Goal: Task Accomplishment & Management: Manage account settings

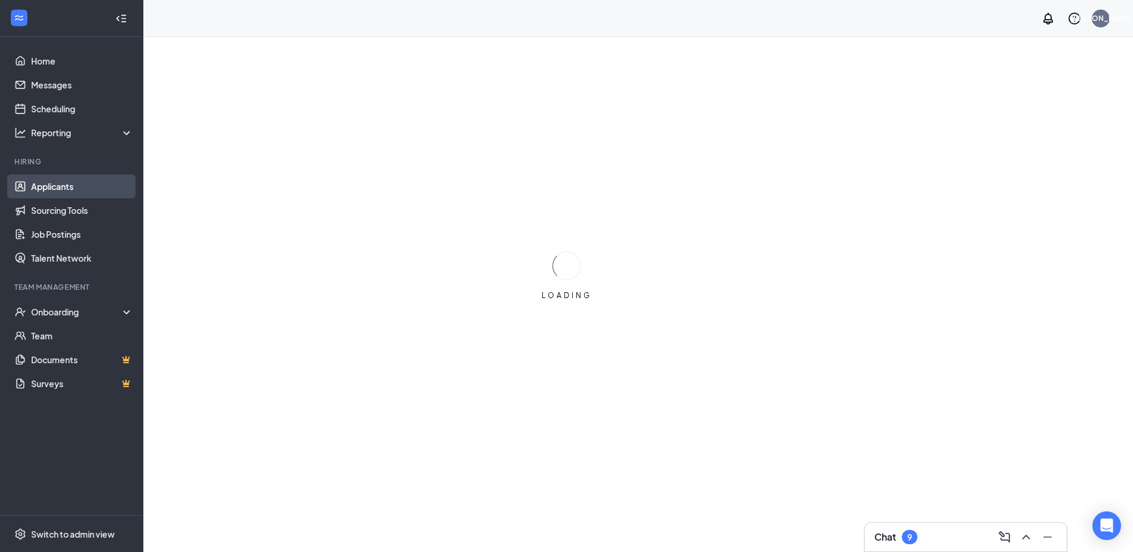
click at [106, 188] on link "Applicants" at bounding box center [82, 186] width 102 height 24
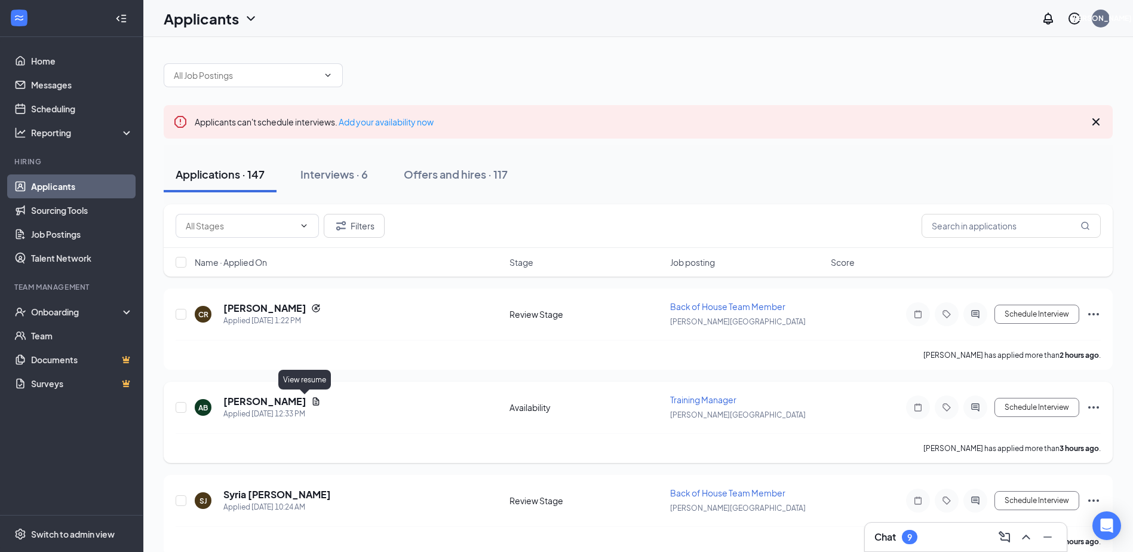
click at [313, 400] on icon "Document" at bounding box center [316, 401] width 7 height 8
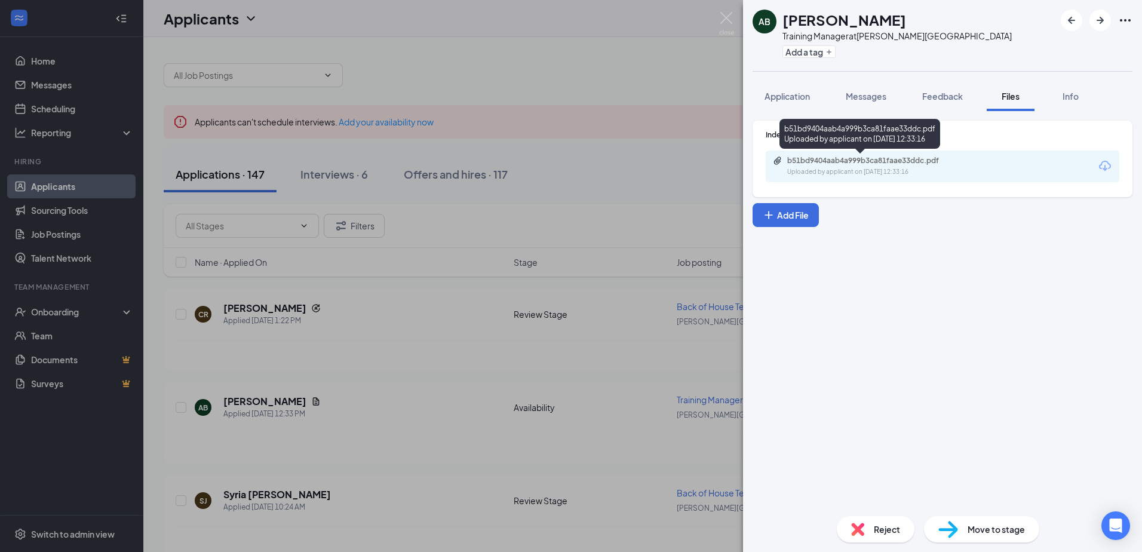
click at [889, 173] on div "Uploaded by applicant on [DATE] 12:33:16" at bounding box center [876, 172] width 179 height 10
click at [366, 310] on div "AB [PERSON_NAME] Training Manager at [PERSON_NAME][GEOGRAPHIC_DATA] Add a tag A…" at bounding box center [571, 276] width 1142 height 552
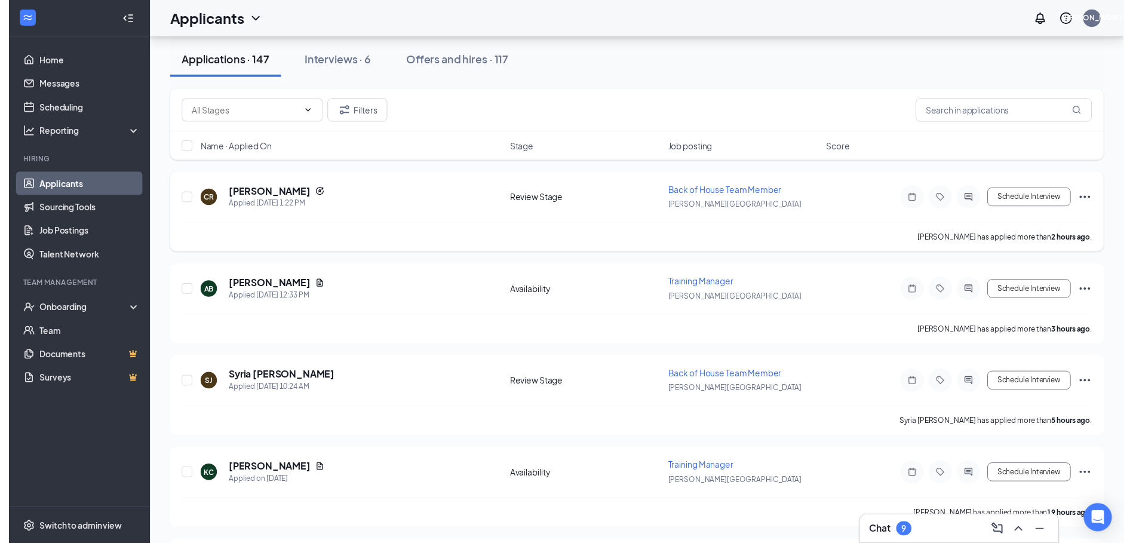
scroll to position [119, 0]
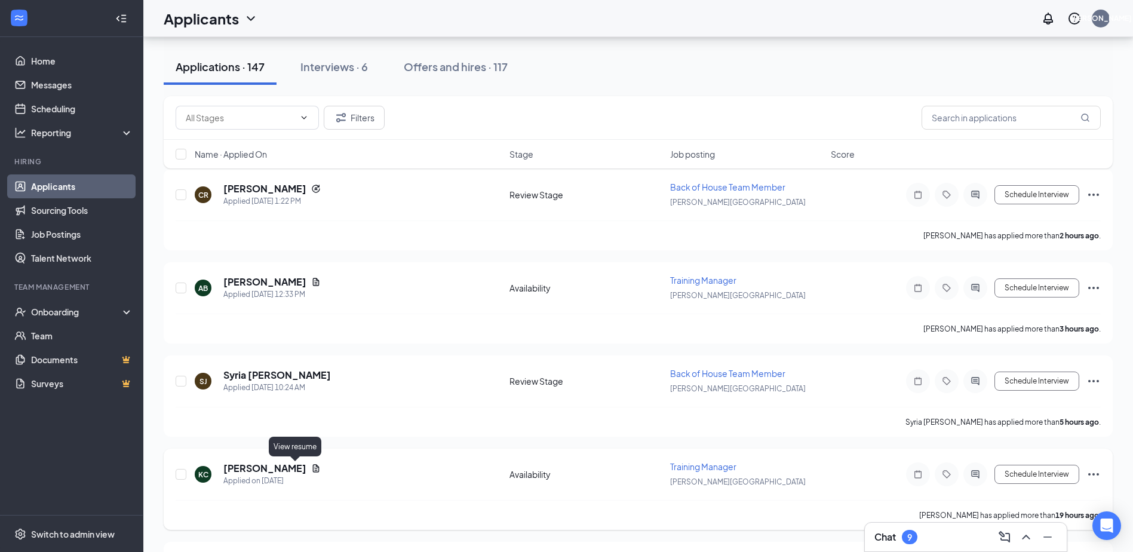
click at [313, 470] on icon "Document" at bounding box center [316, 468] width 7 height 8
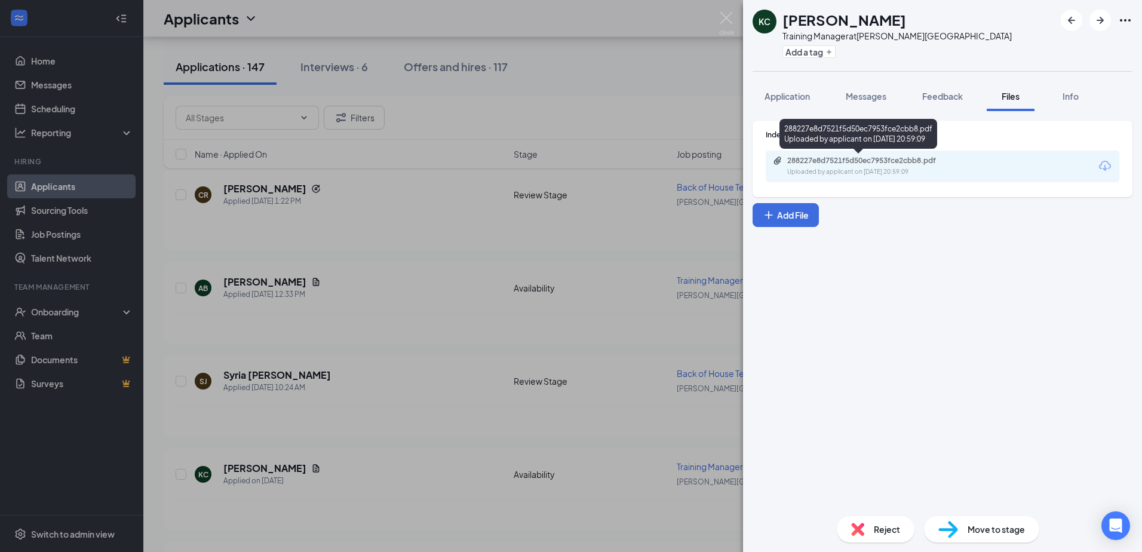
click at [823, 167] on div "Uploaded by applicant on [DATE] 20:59:09" at bounding box center [876, 172] width 179 height 10
click at [351, 311] on div "[PERSON_NAME] [PERSON_NAME] Training Manager at [PERSON_NAME][GEOGRAPHIC_DATA] …" at bounding box center [571, 276] width 1142 height 552
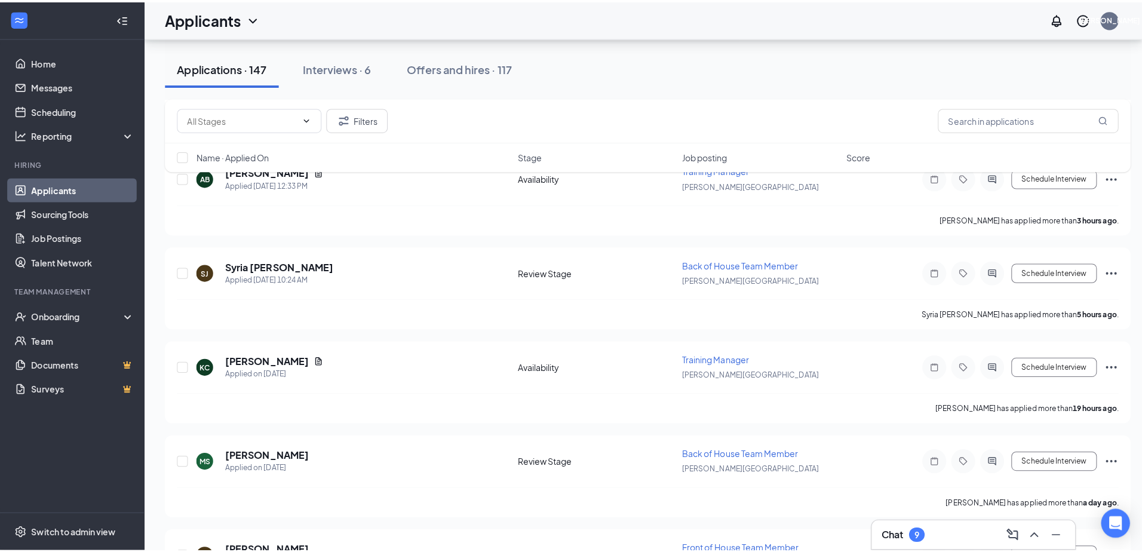
scroll to position [239, 0]
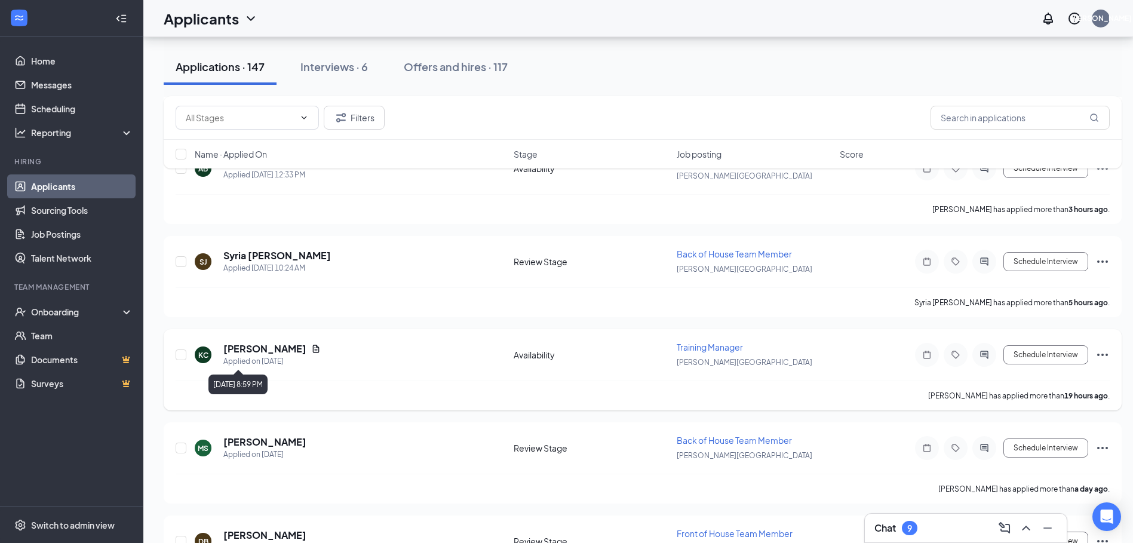
click at [251, 350] on h5 "[PERSON_NAME]" at bounding box center [264, 348] width 83 height 13
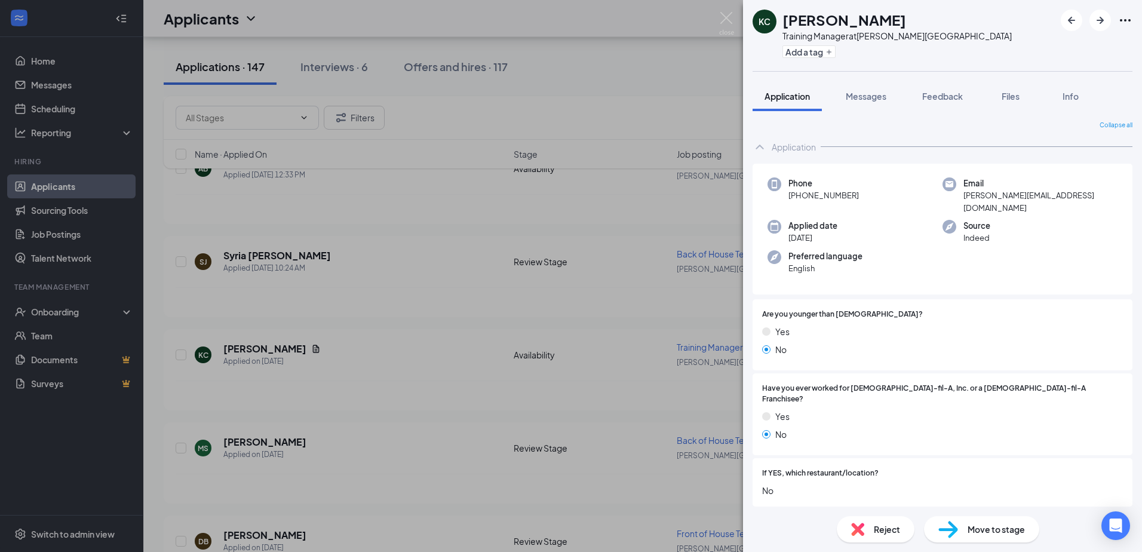
click at [448, 333] on div "KC [PERSON_NAME] Training Manager at [PERSON_NAME][GEOGRAPHIC_DATA] Add a tag A…" at bounding box center [571, 276] width 1142 height 552
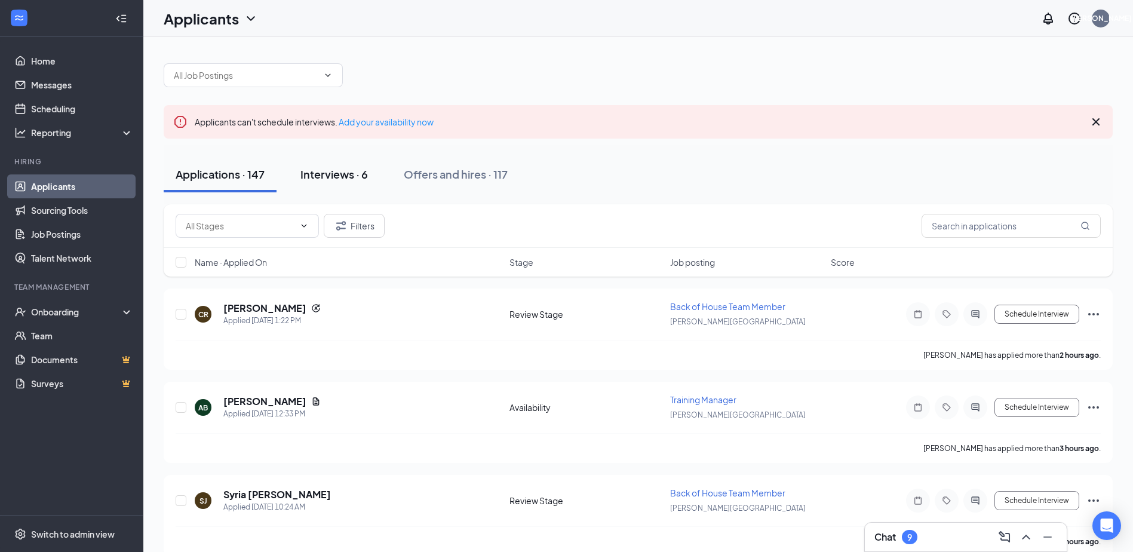
click at [321, 186] on button "Interviews · 6" at bounding box center [334, 175] width 91 height 36
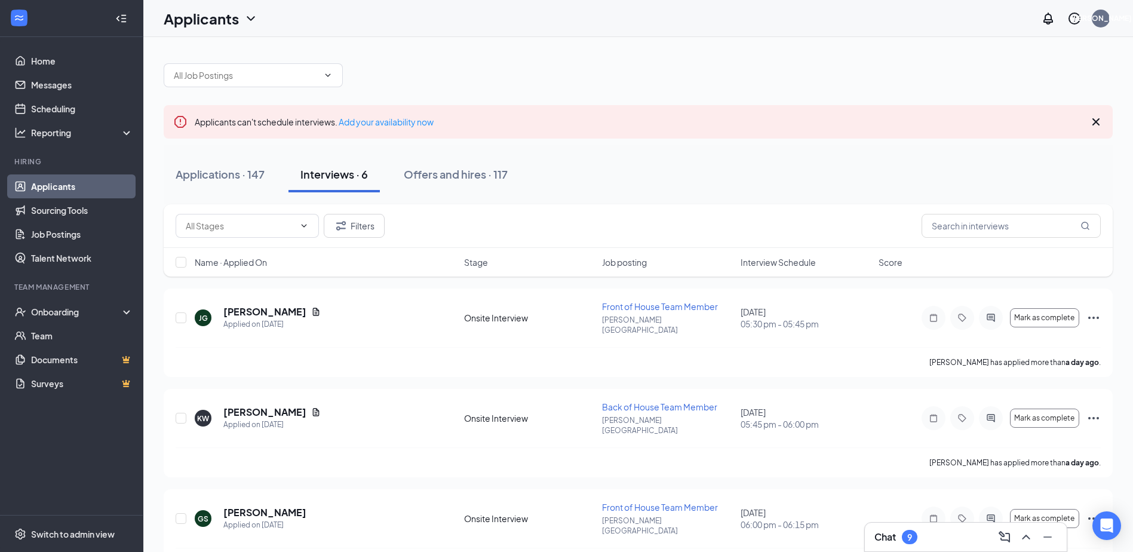
click at [627, 266] on span "Job posting" at bounding box center [624, 262] width 45 height 12
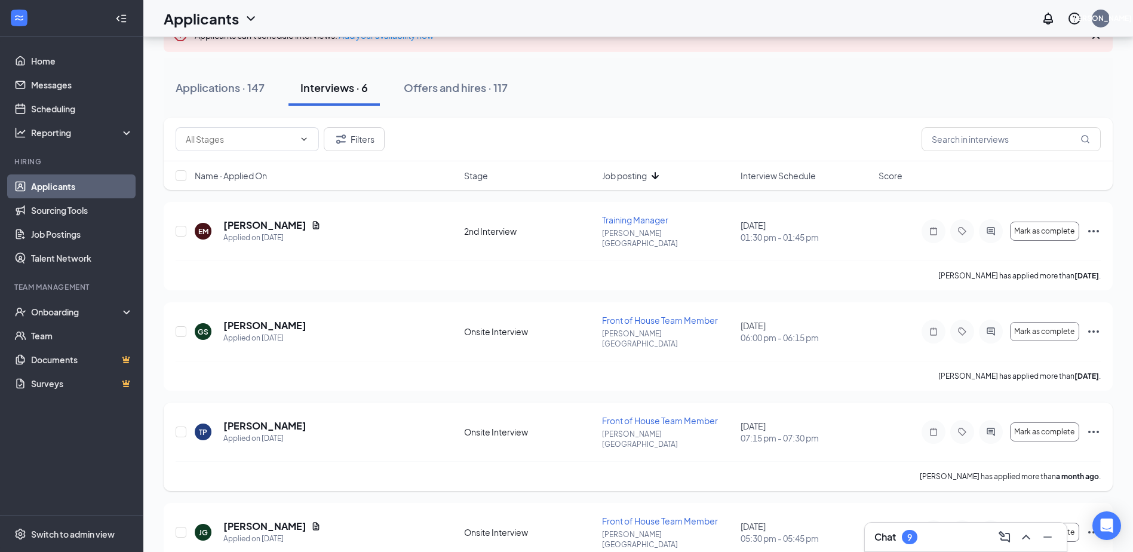
scroll to position [45, 0]
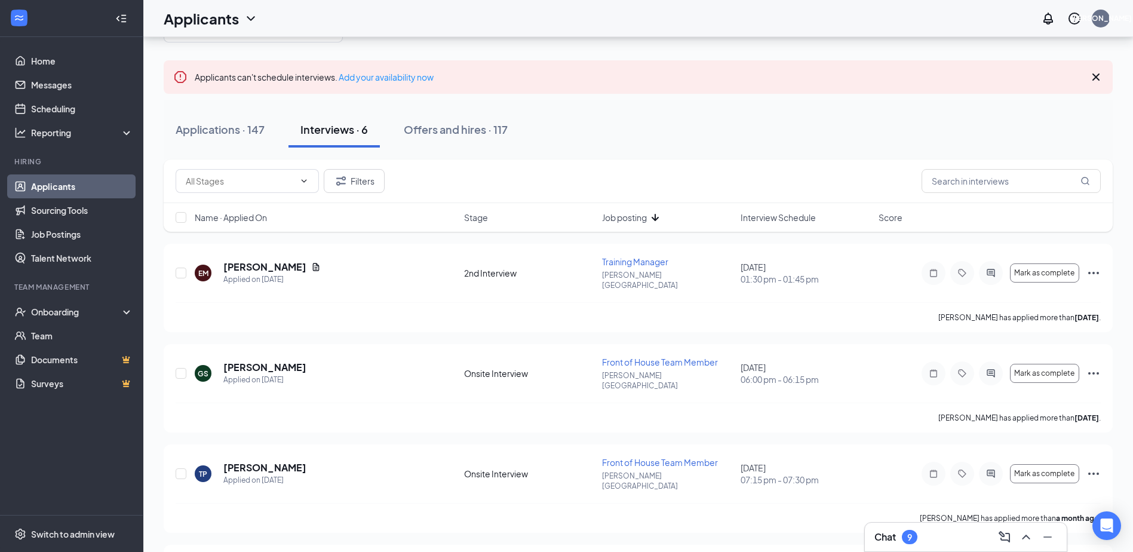
click at [768, 217] on span "Interview Schedule" at bounding box center [778, 217] width 75 height 12
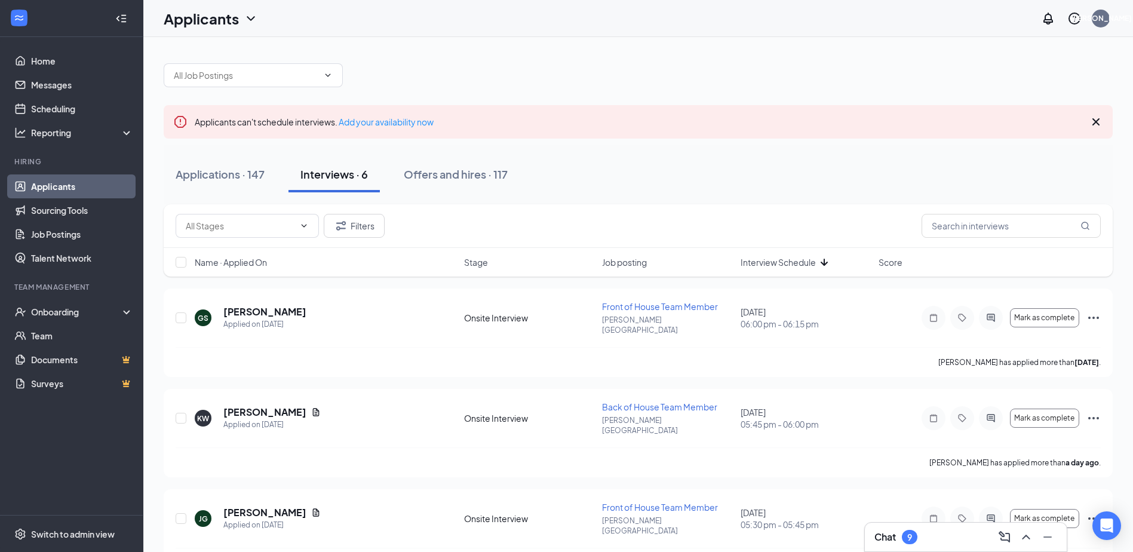
click at [769, 262] on span "Interview Schedule" at bounding box center [778, 262] width 75 height 12
click at [311, 310] on icon "Document" at bounding box center [316, 312] width 10 height 10
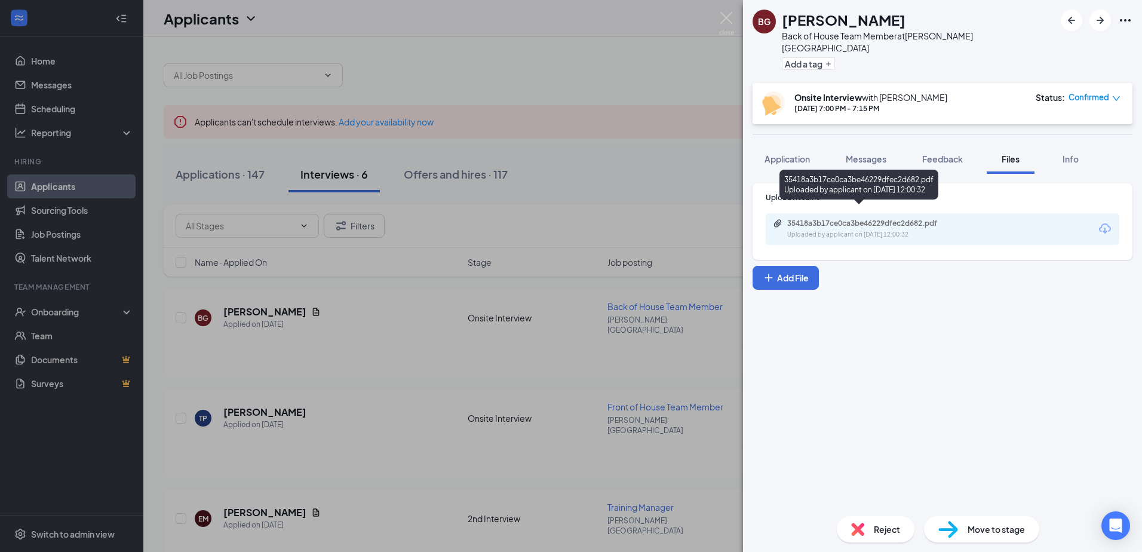
click at [843, 219] on div "35418a3b17ce0ca3be46229dfec2d682.pdf" at bounding box center [870, 224] width 167 height 10
click at [343, 369] on div "BG [PERSON_NAME] Back of House Team Member at [PERSON_NAME][GEOGRAPHIC_DATA] Ad…" at bounding box center [571, 276] width 1142 height 552
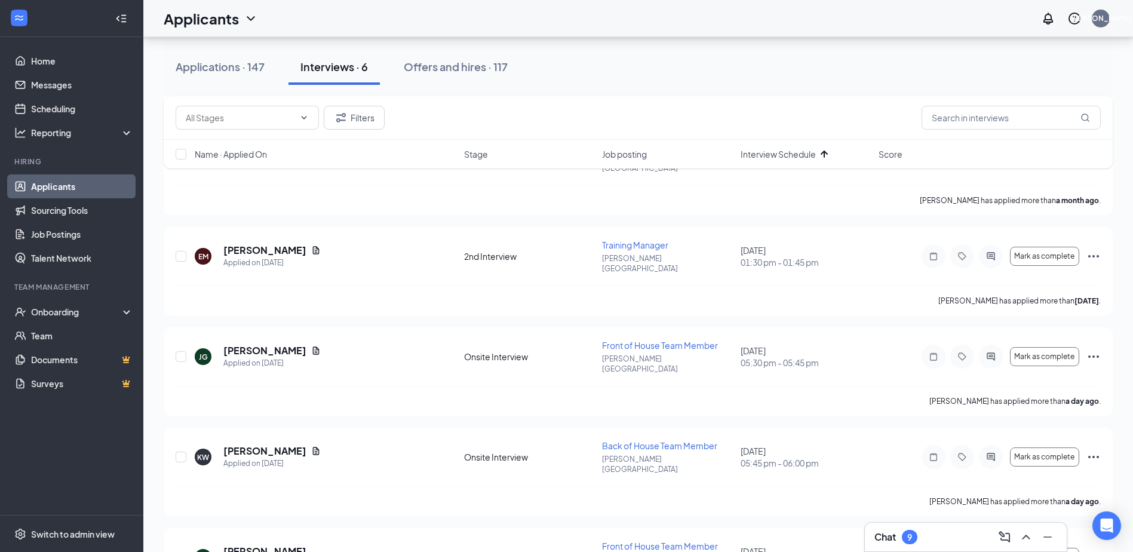
scroll to position [284, 0]
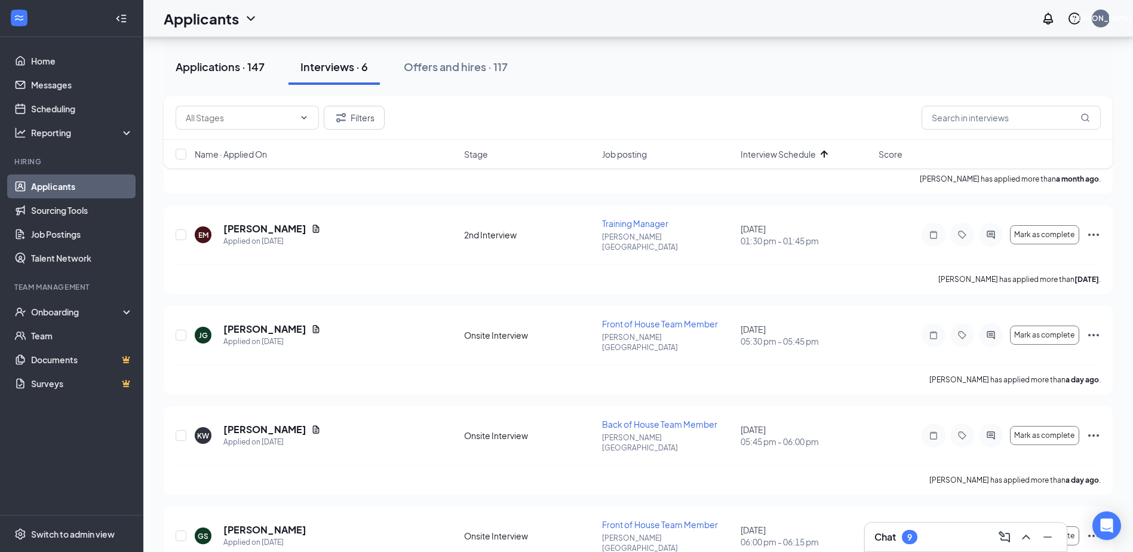
click at [226, 57] on button "Applications · 147" at bounding box center [220, 67] width 113 height 36
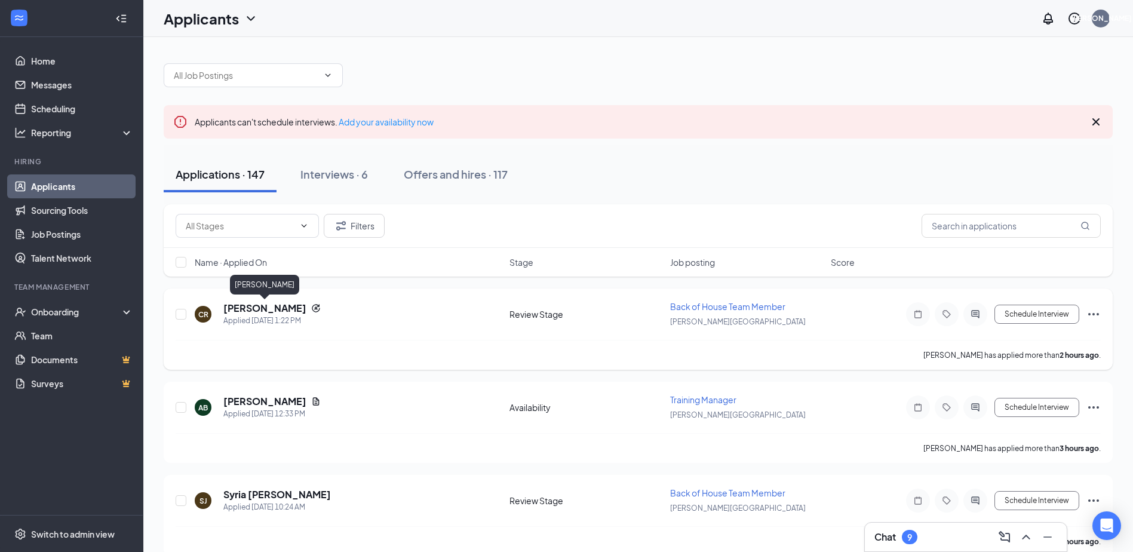
click at [289, 305] on h5 "[PERSON_NAME]" at bounding box center [264, 308] width 83 height 13
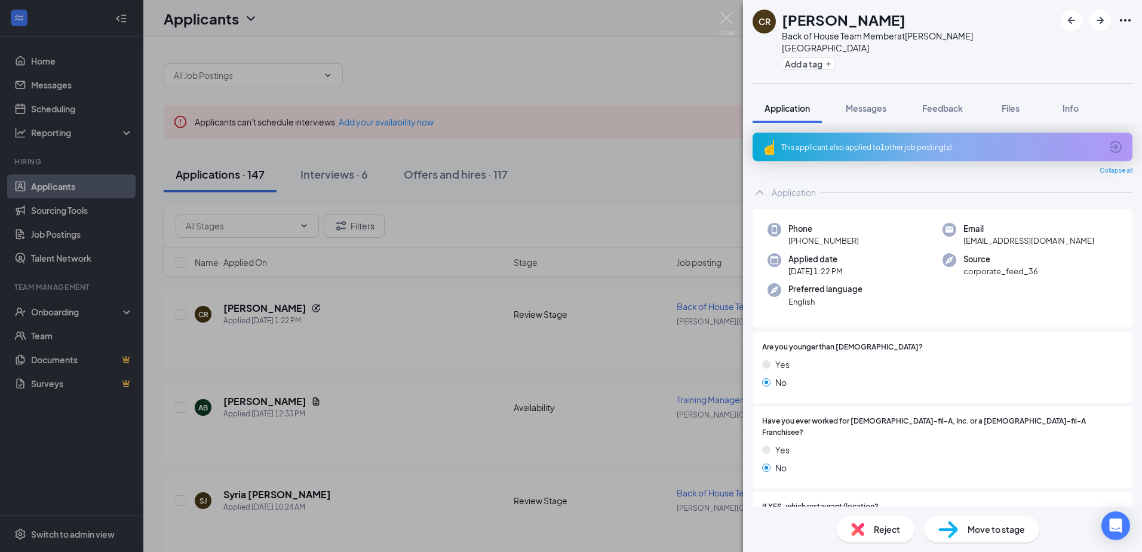
click at [919, 142] on div "This applicant also applied to 1 other job posting(s)" at bounding box center [941, 147] width 320 height 10
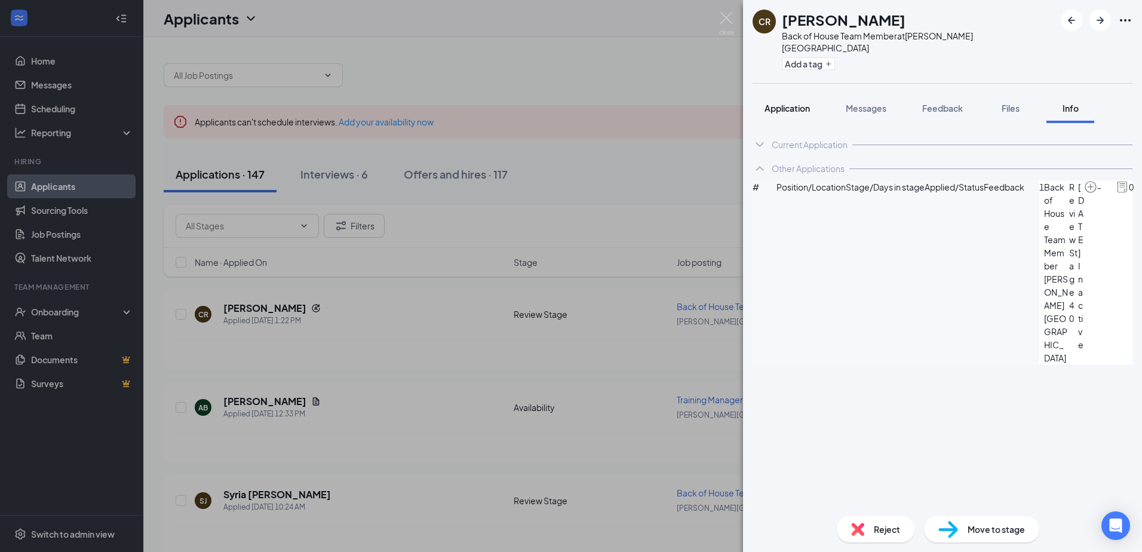
click at [793, 103] on span "Application" at bounding box center [787, 108] width 45 height 11
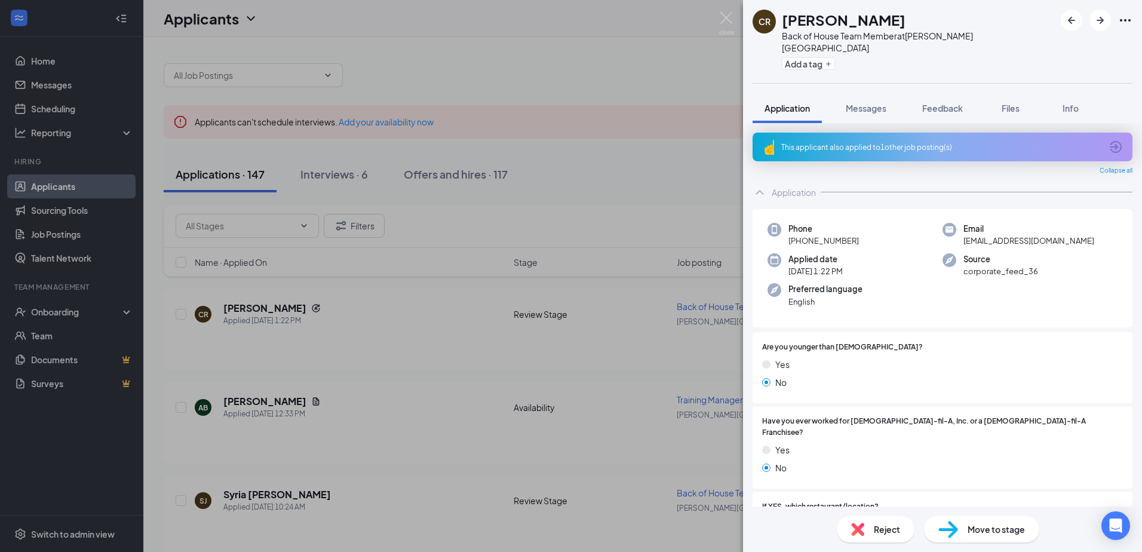
click at [395, 408] on div "[PERSON_NAME]’kloya [PERSON_NAME] Back of House Team Member at [PERSON_NAME][GE…" at bounding box center [571, 276] width 1142 height 552
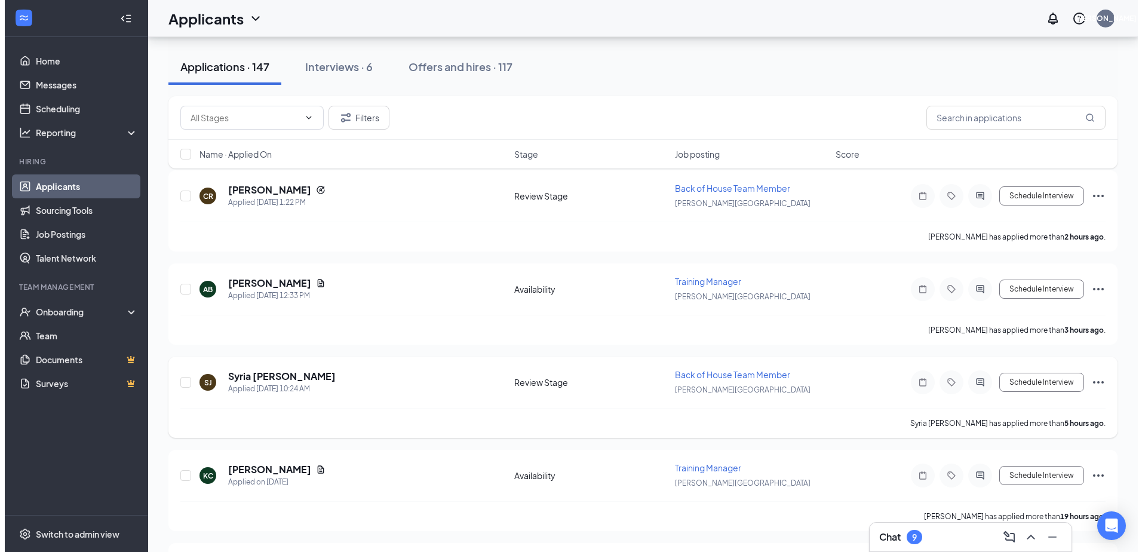
scroll to position [119, 0]
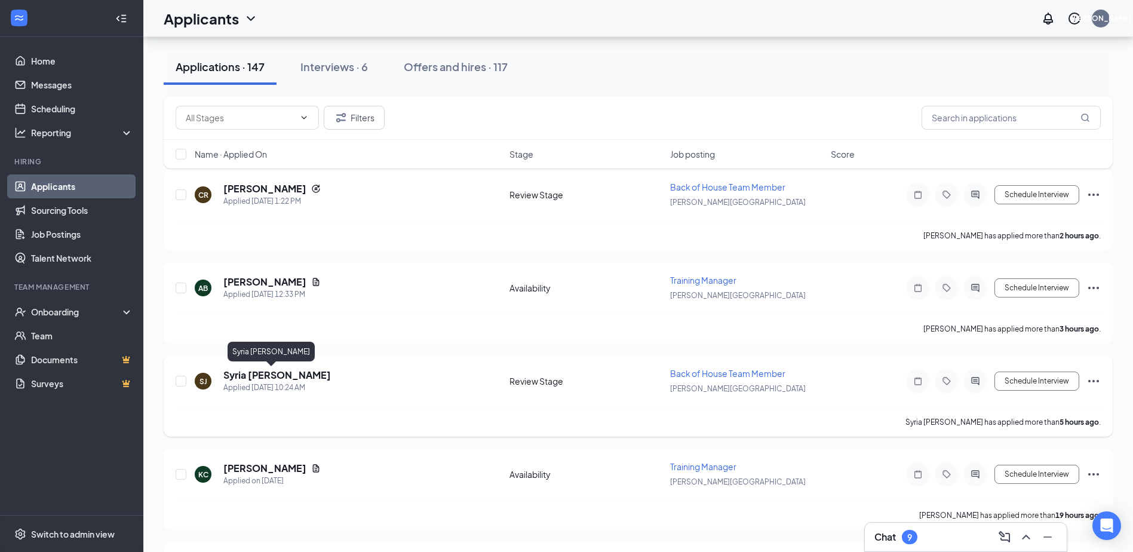
click at [261, 373] on h5 "Syria [PERSON_NAME]" at bounding box center [277, 375] width 108 height 13
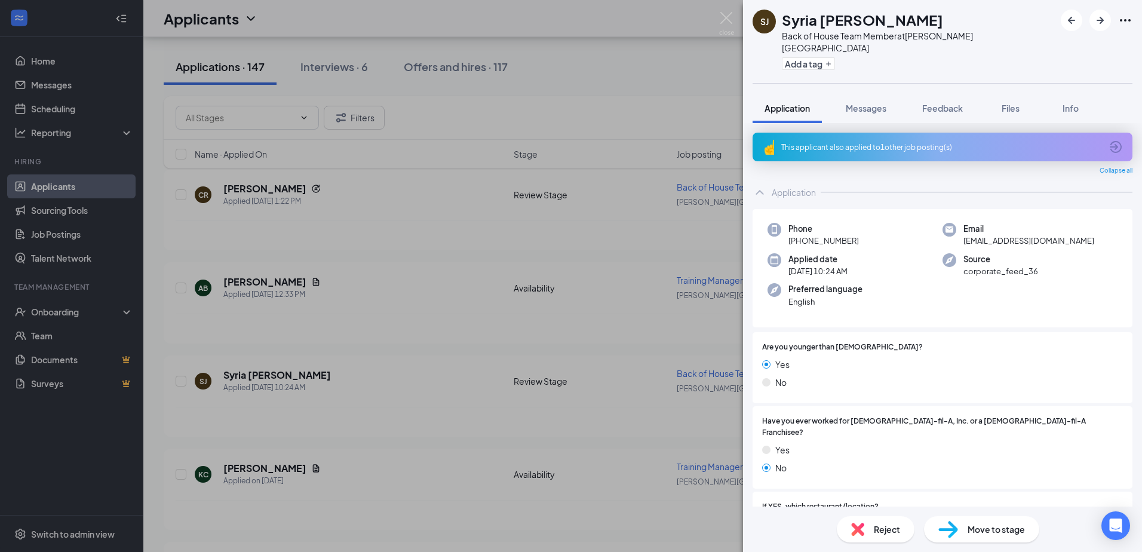
click at [868, 142] on div "This applicant also applied to 1 other job posting(s)" at bounding box center [941, 147] width 320 height 10
